Goal: Task Accomplishment & Management: Manage account settings

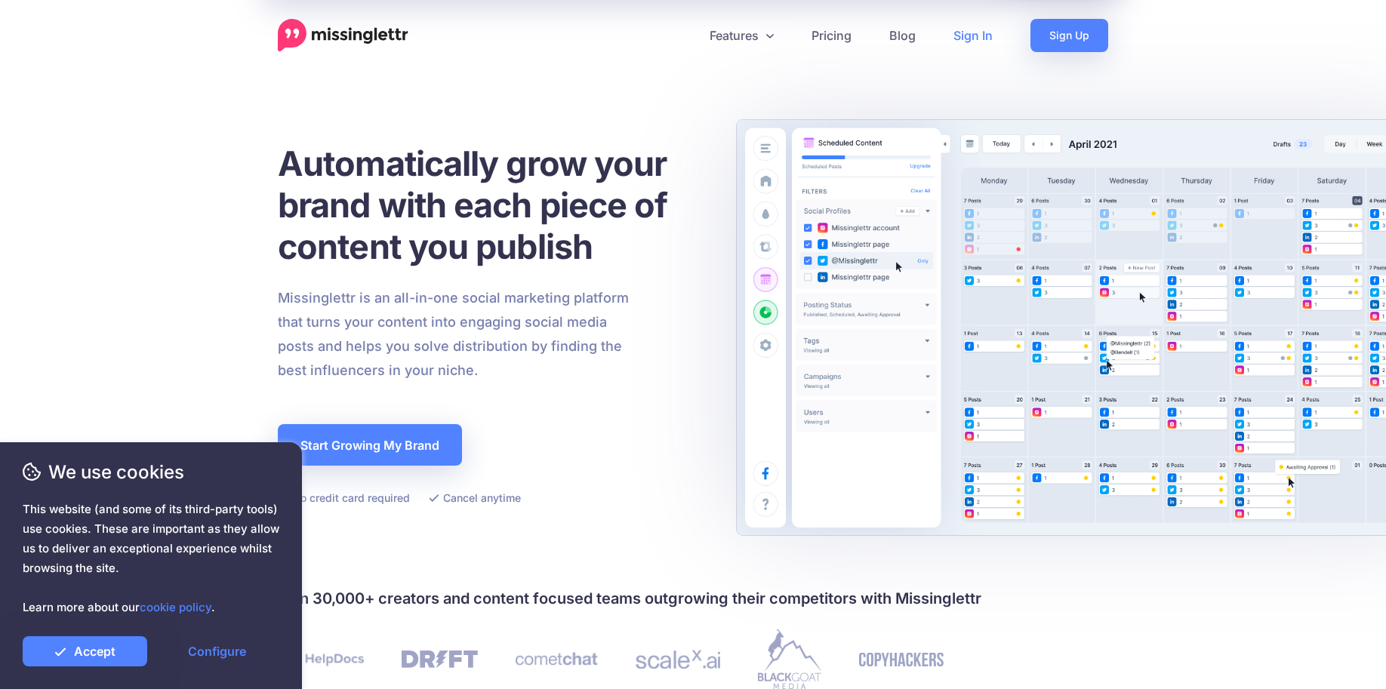
click at [983, 40] on link "Sign In" at bounding box center [973, 35] width 77 height 33
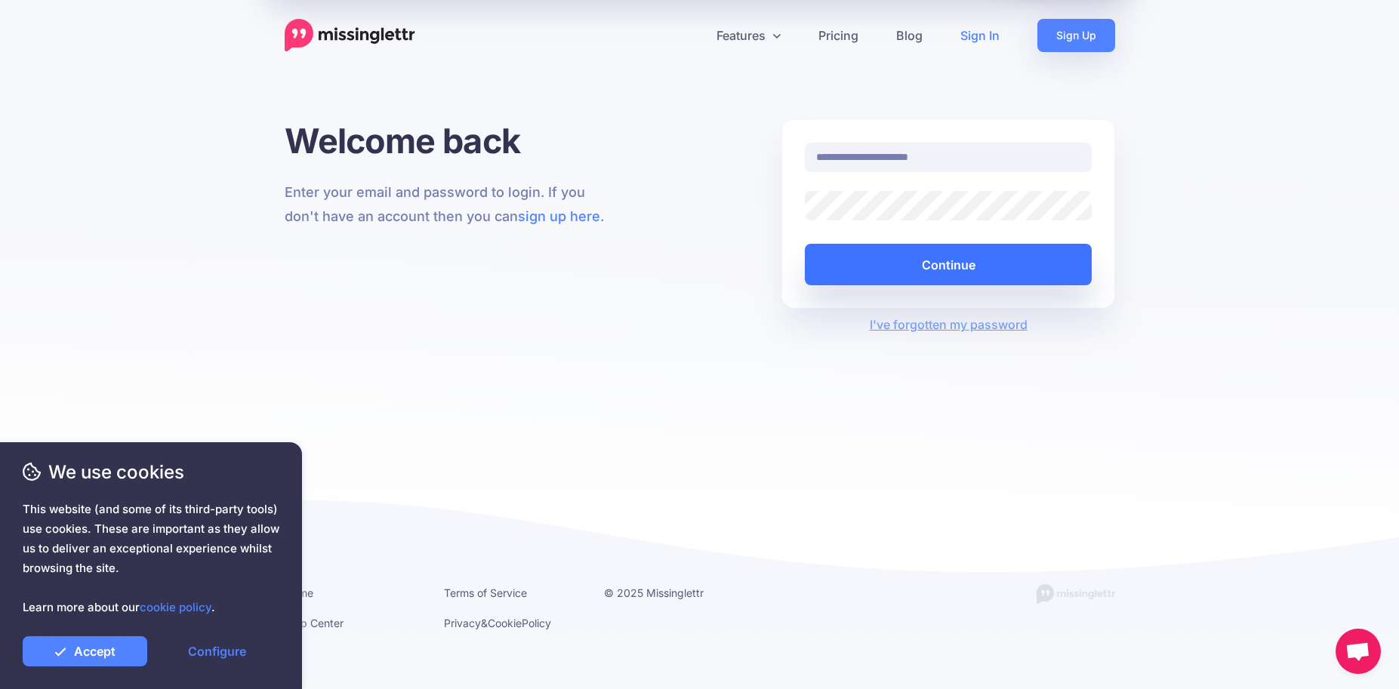
click at [956, 271] on button "Continue" at bounding box center [949, 265] width 288 height 42
click at [956, 268] on button "Continue" at bounding box center [949, 265] width 288 height 42
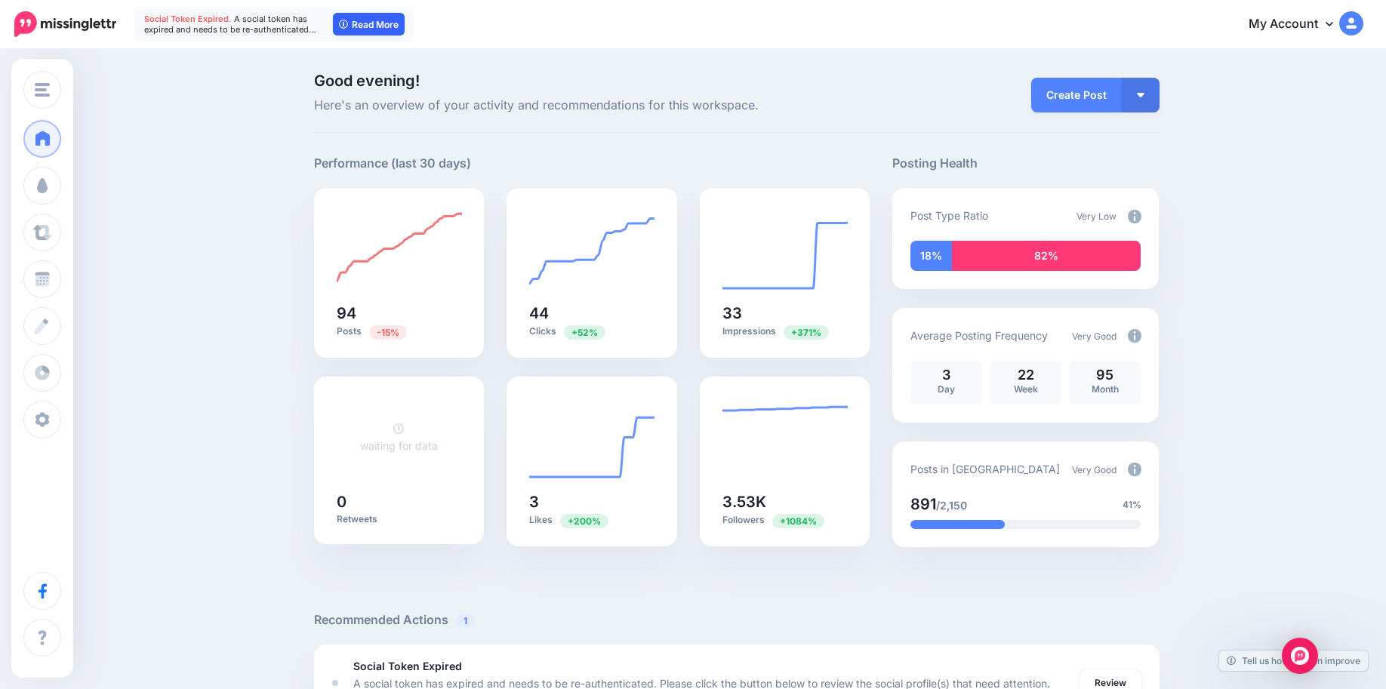
click at [368, 29] on link "Read More" at bounding box center [369, 24] width 72 height 23
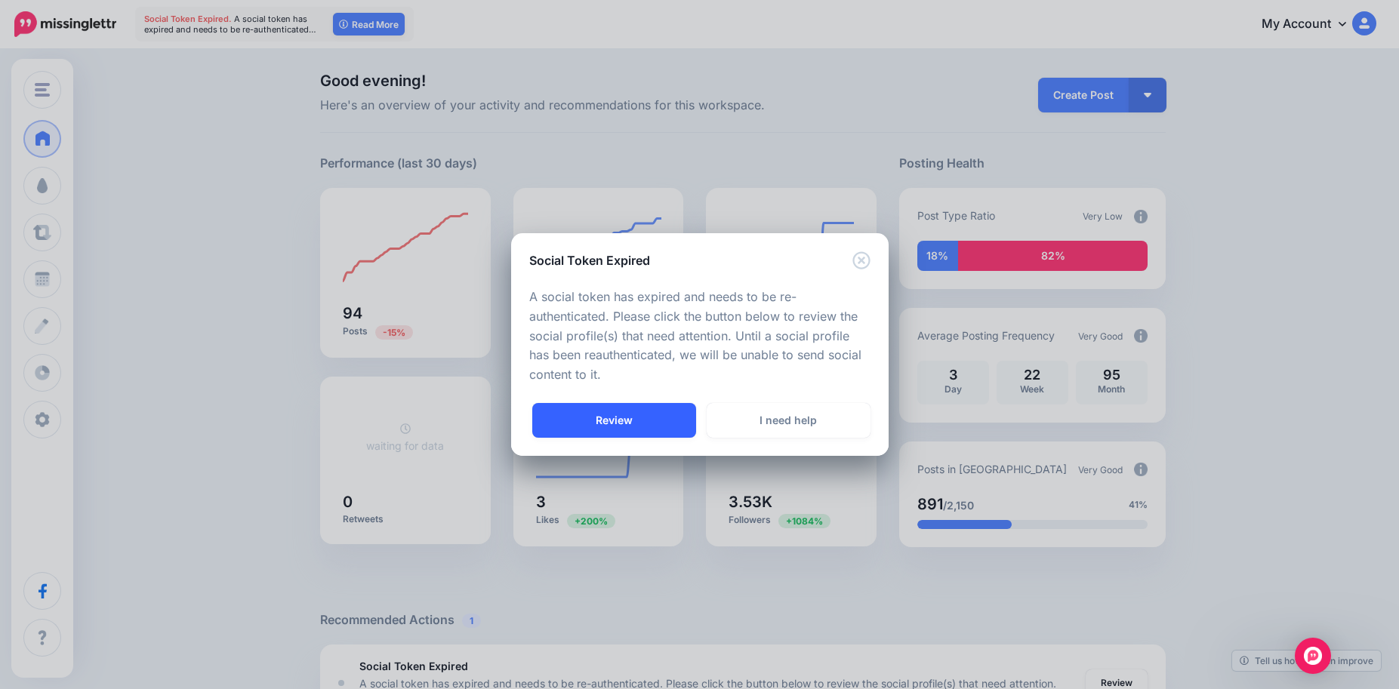
click at [603, 434] on link "Review" at bounding box center [614, 420] width 164 height 35
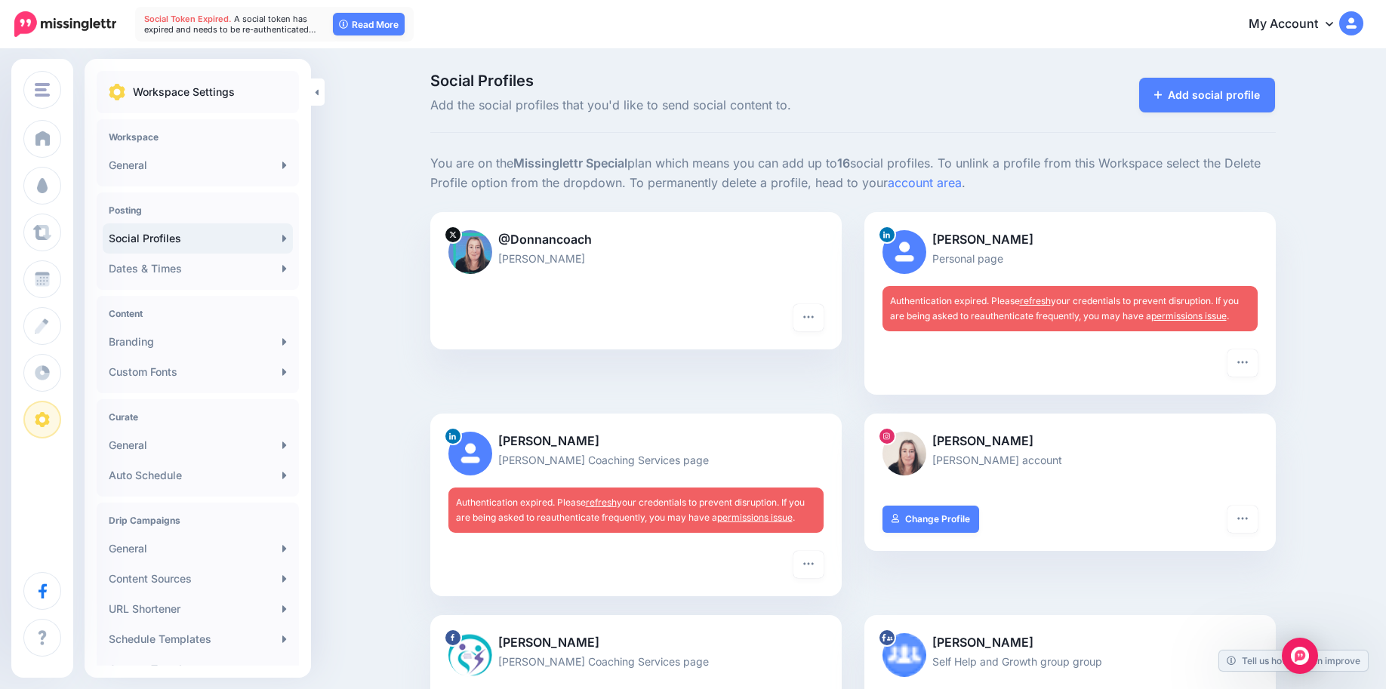
click at [610, 502] on link "refresh" at bounding box center [601, 502] width 31 height 11
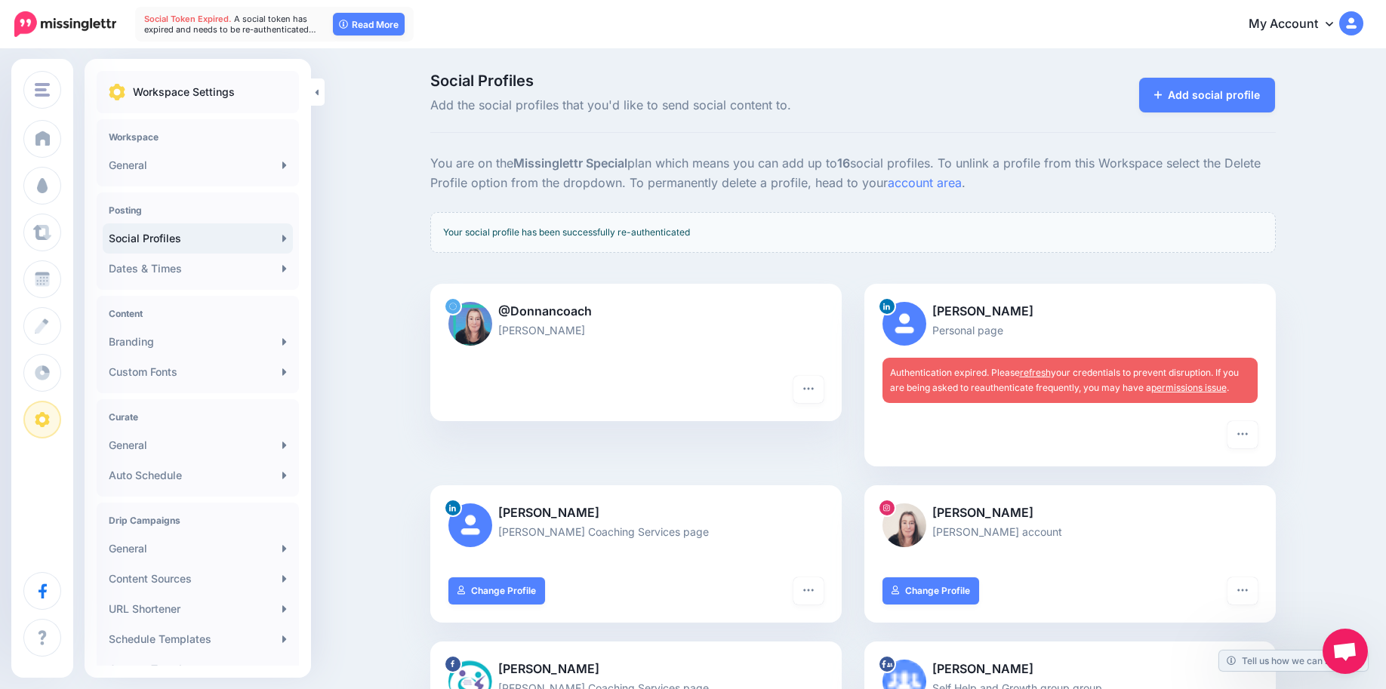
click at [1046, 372] on link "refresh" at bounding box center [1035, 372] width 31 height 11
click at [1047, 373] on link "refresh" at bounding box center [1035, 372] width 31 height 11
